Goal: Information Seeking & Learning: Understand process/instructions

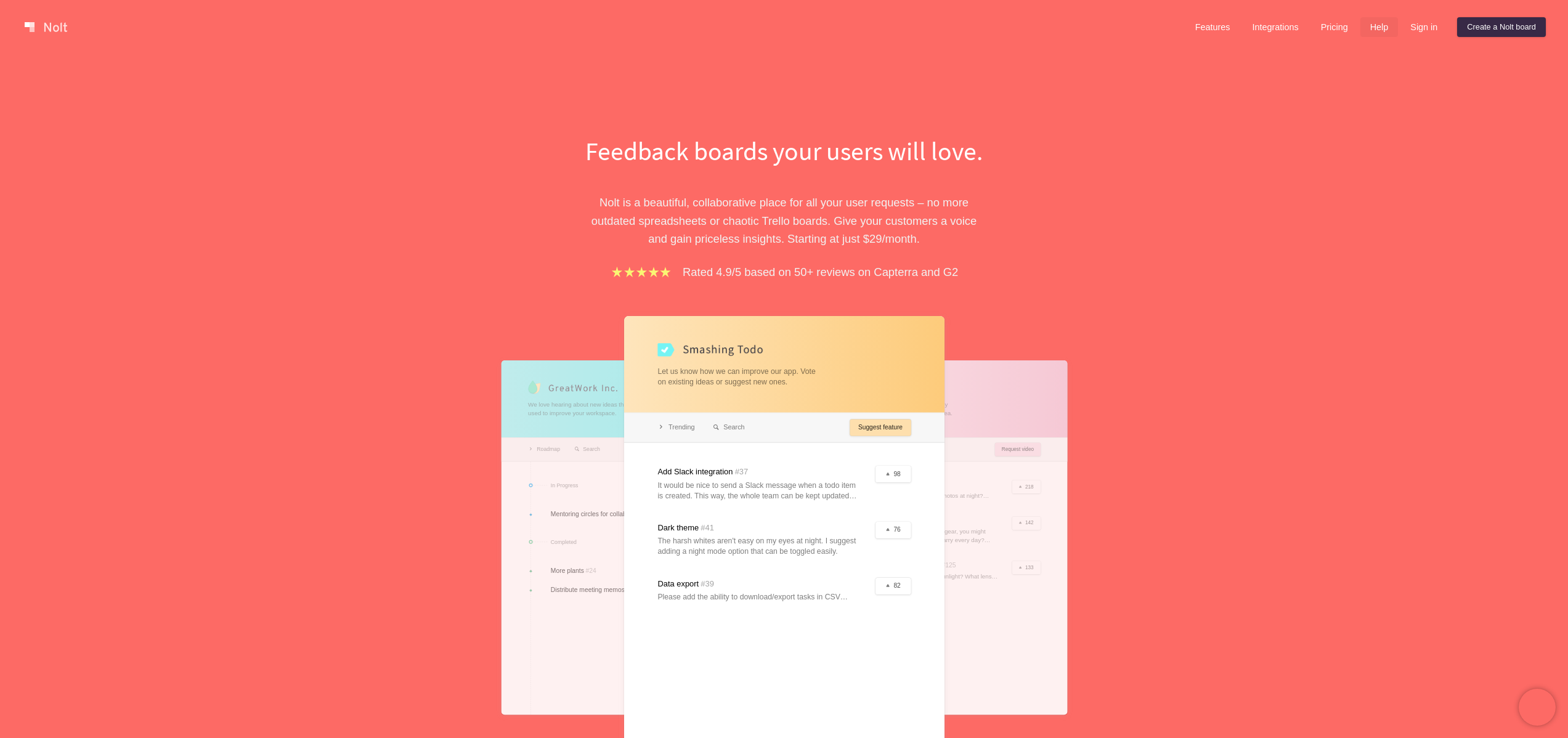
click at [1372, 27] on link "Help" at bounding box center [1379, 27] width 38 height 19
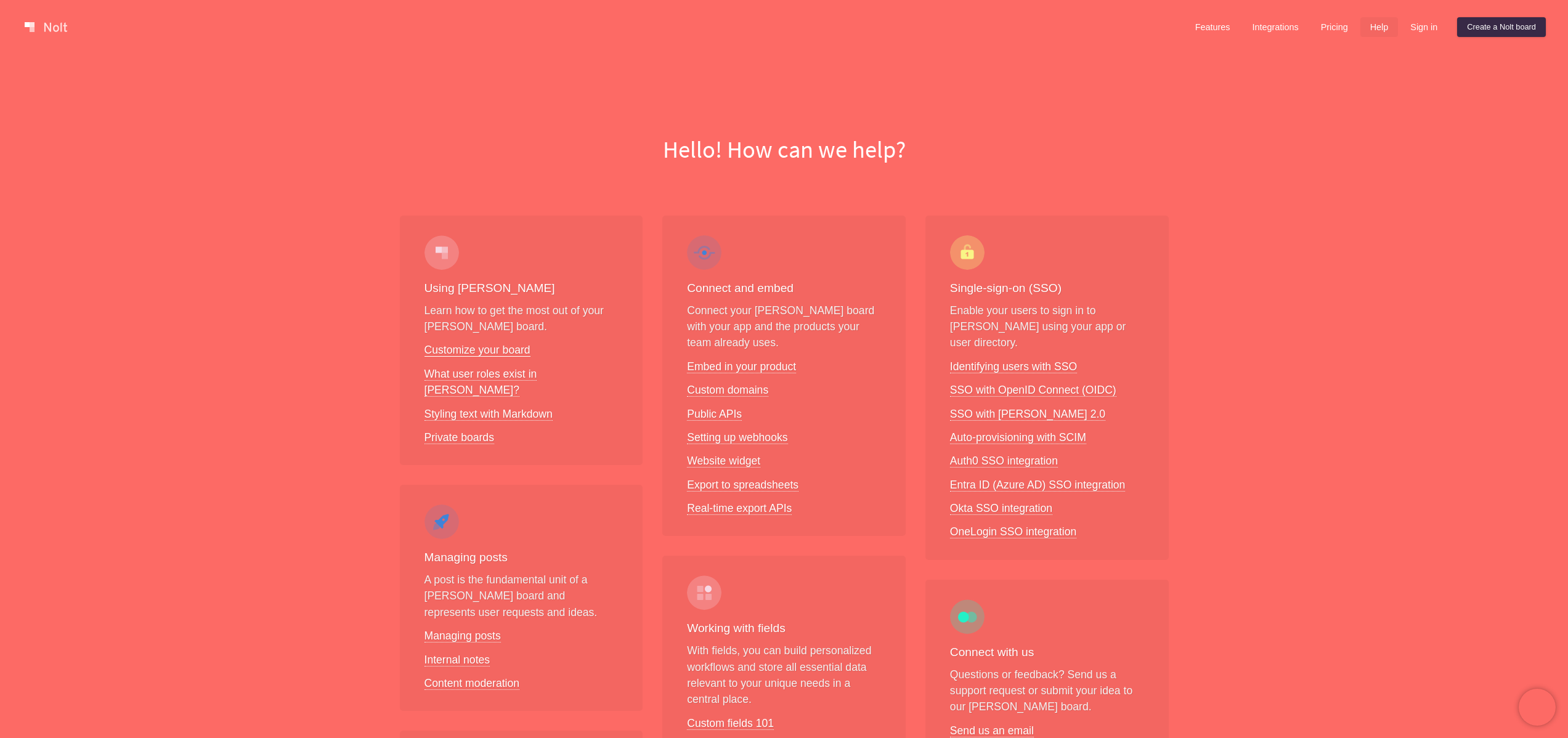
click at [495, 351] on link "Customize your board" at bounding box center [478, 350] width 106 height 13
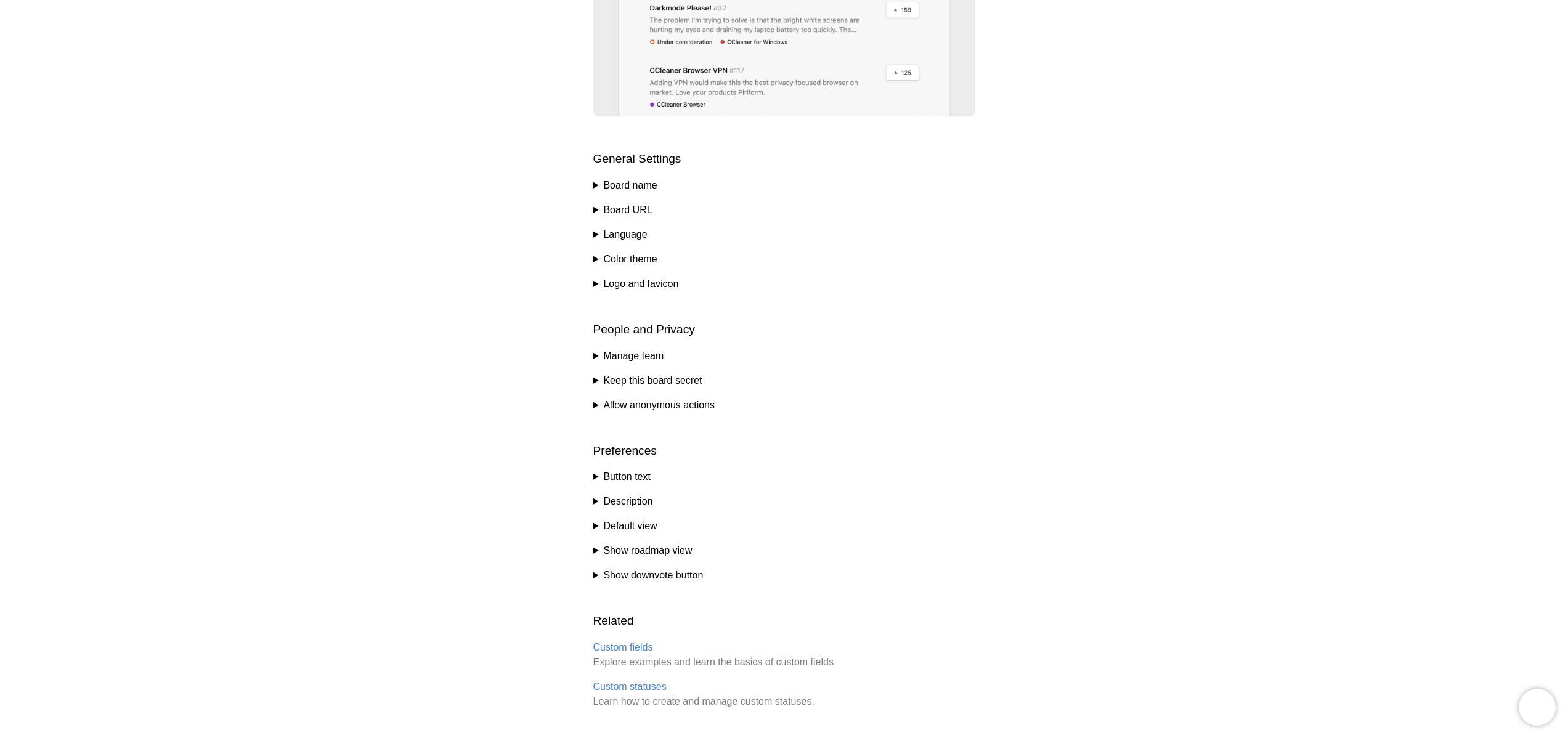
scroll to position [487, 0]
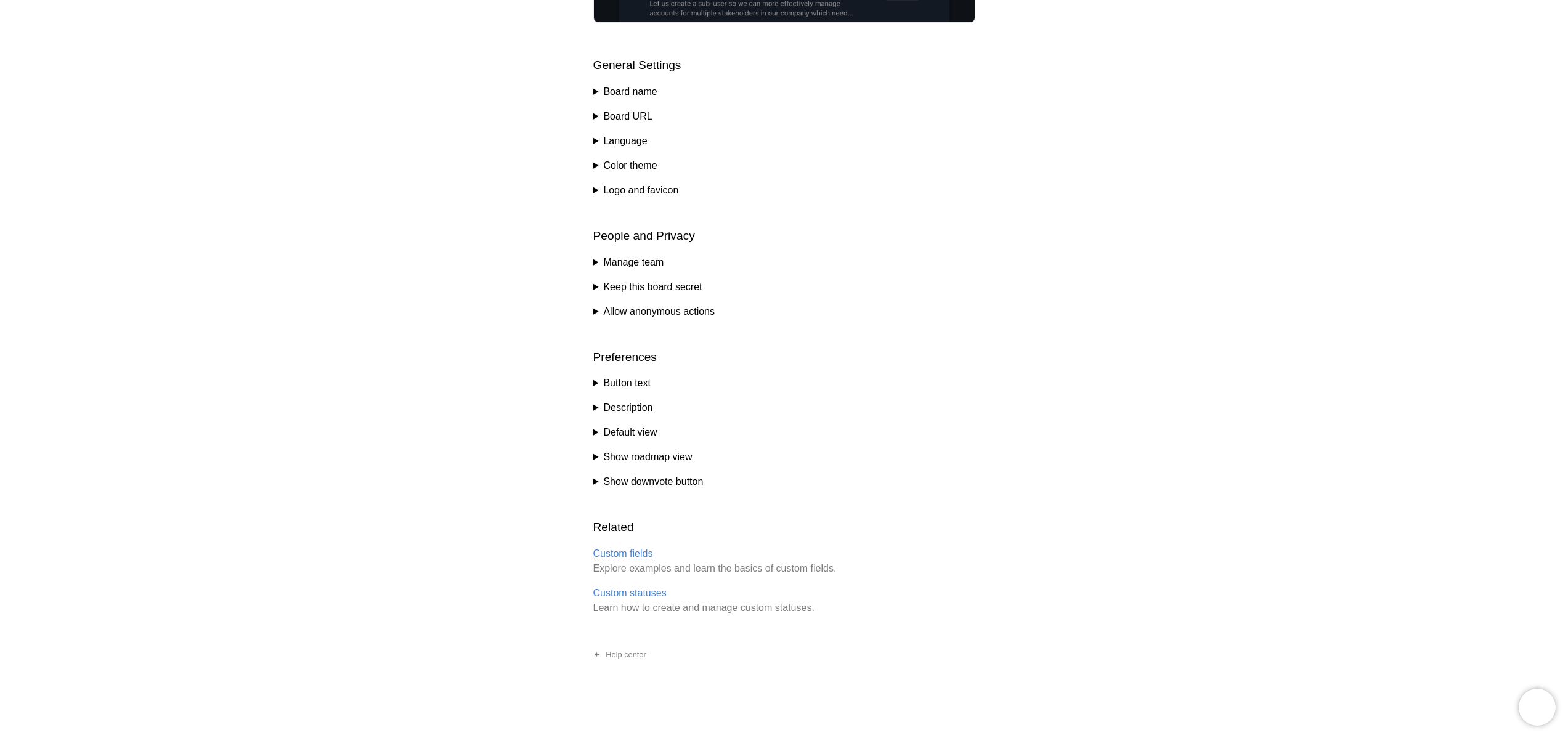
click at [634, 548] on link "Custom fields" at bounding box center [623, 554] width 60 height 11
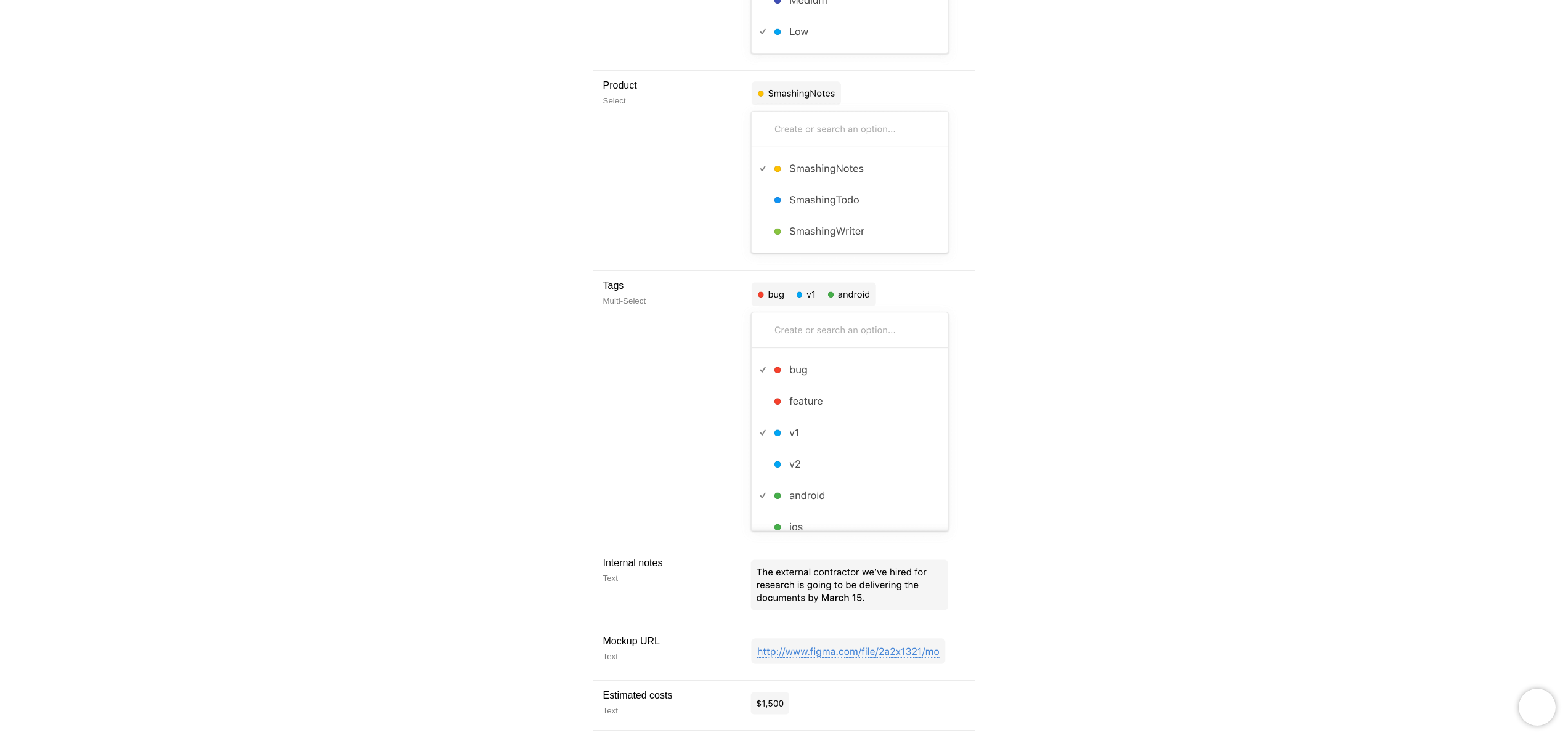
scroll to position [668, 0]
